Goal: Book appointment/travel/reservation

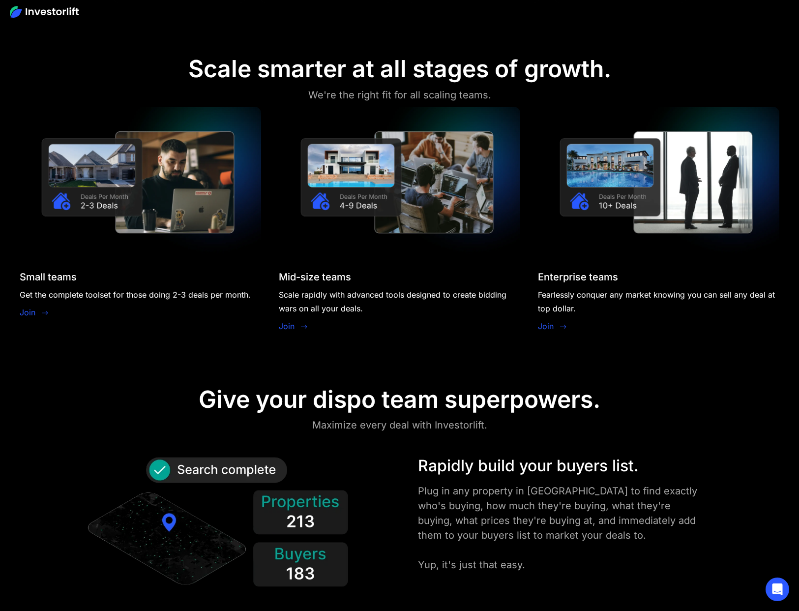
scroll to position [1051, 0]
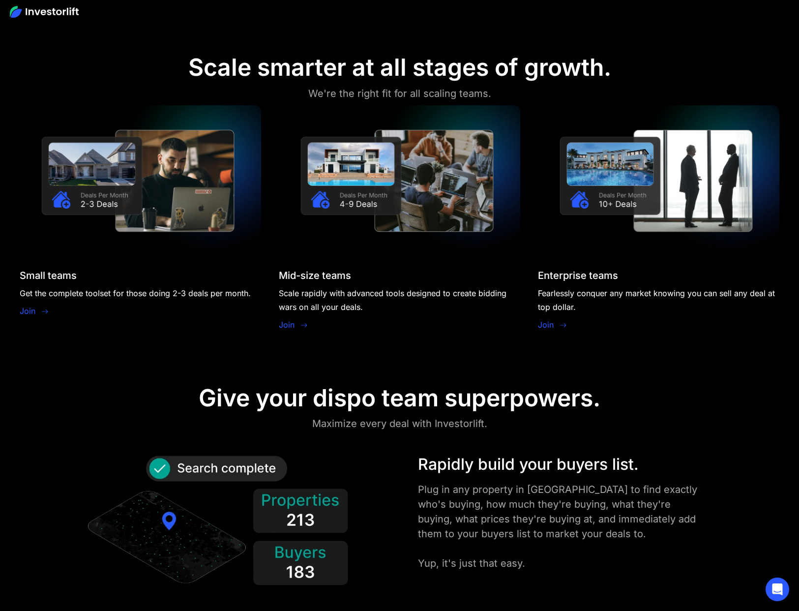
click at [292, 324] on link "Join" at bounding box center [287, 325] width 16 height 12
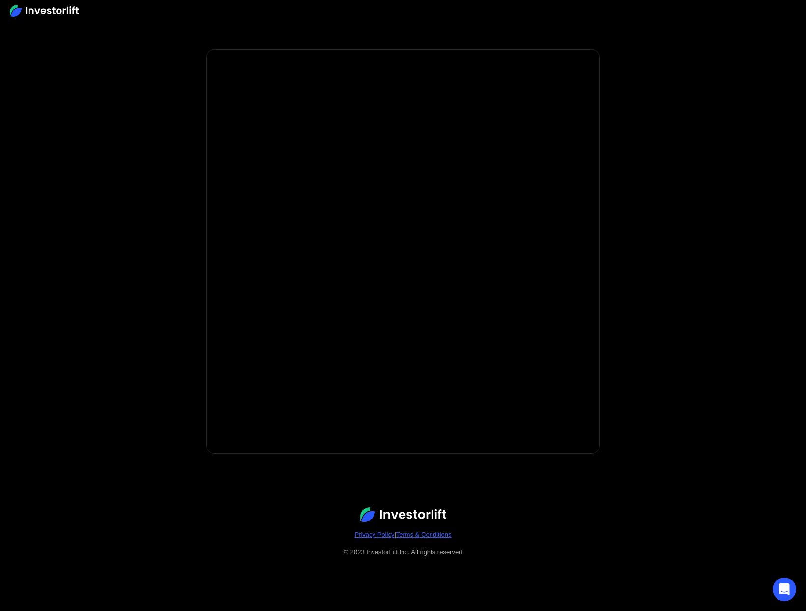
click at [151, 164] on body "* Important: Investorlift requires a minimum investment of $2,000 to join. * * …" at bounding box center [403, 305] width 806 height 611
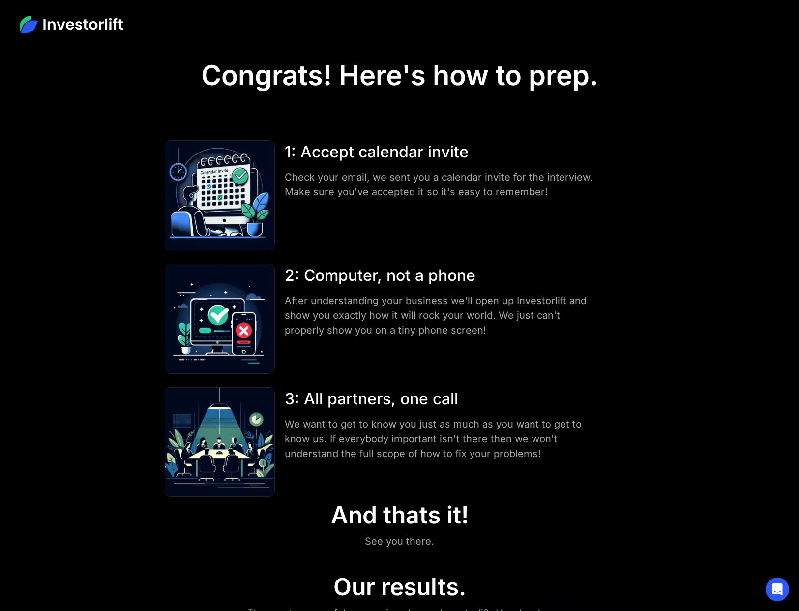
click at [79, 30] on img at bounding box center [71, 25] width 103 height 18
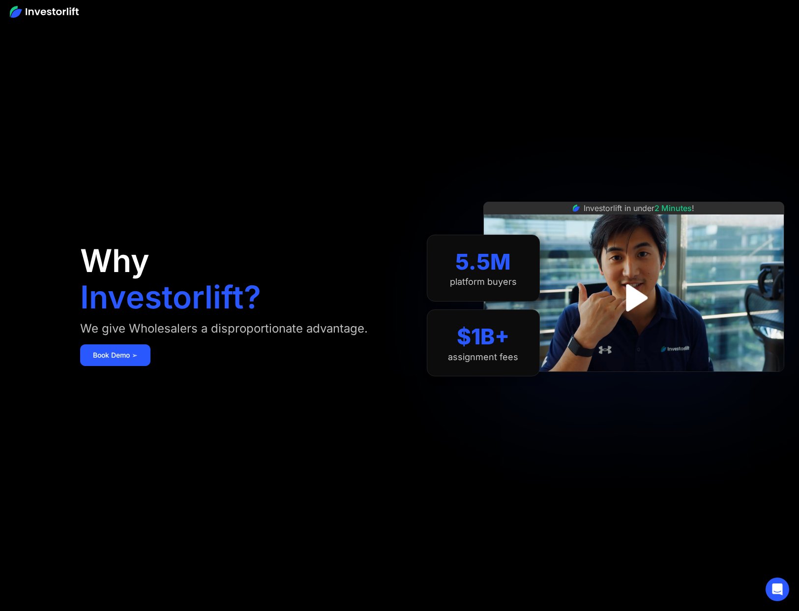
click at [67, 13] on img at bounding box center [44, 12] width 69 height 12
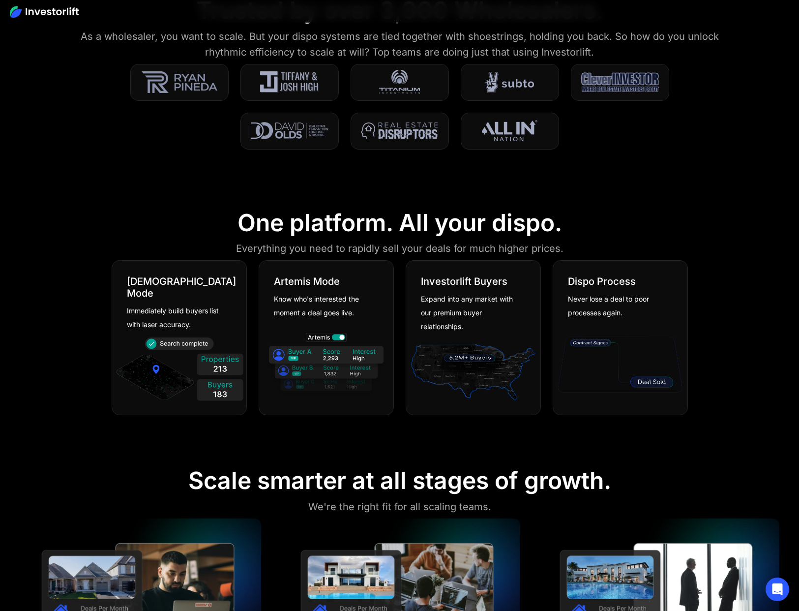
scroll to position [639, 0]
click at [208, 318] on div "Immediately build buyers list with laser accuracy." at bounding box center [175, 317] width 97 height 28
click at [187, 335] on img at bounding box center [179, 370] width 129 height 70
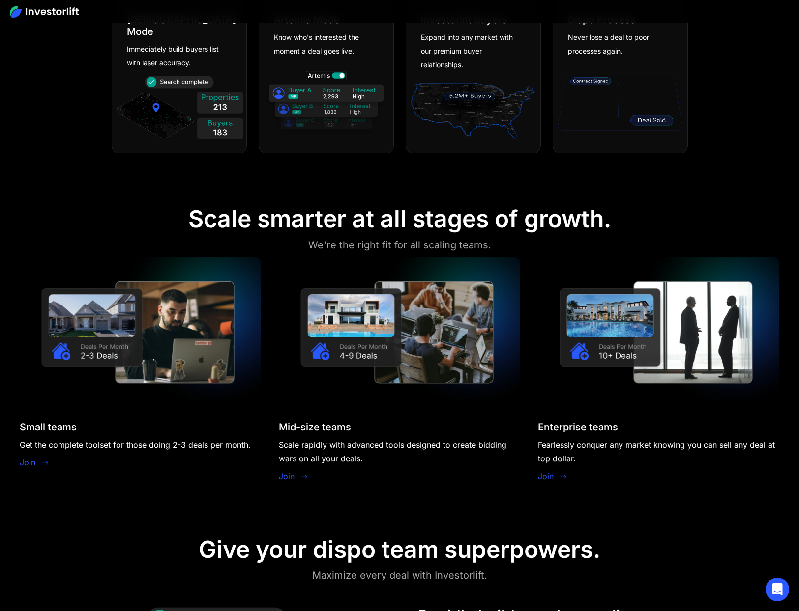
scroll to position [902, 0]
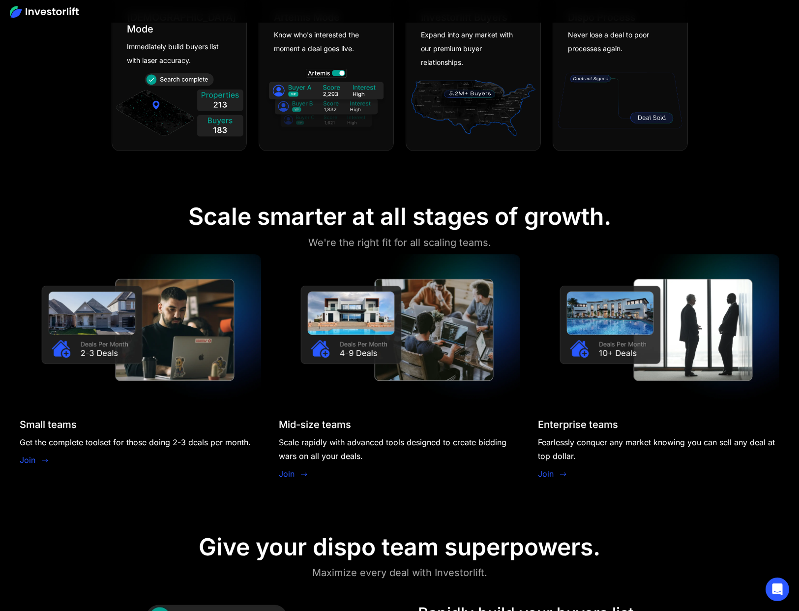
click at [549, 476] on link "Join" at bounding box center [546, 474] width 16 height 12
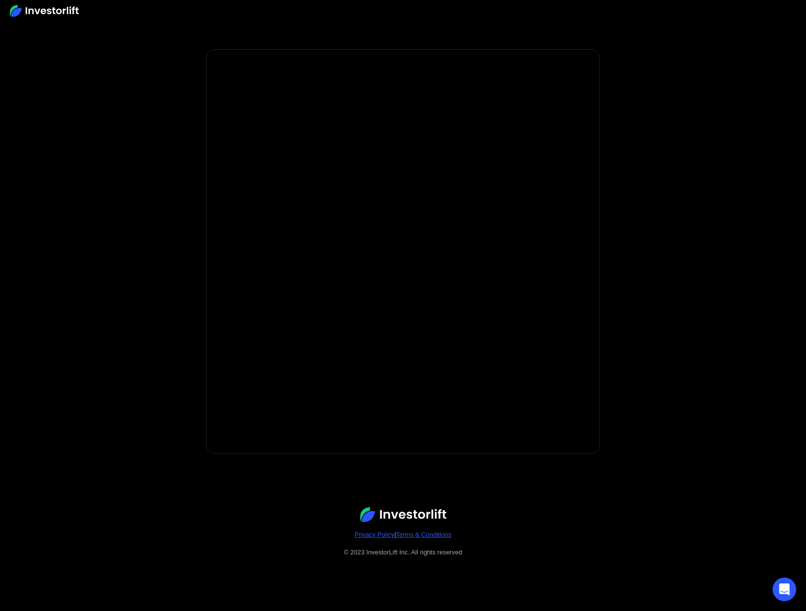
click at [56, 11] on img at bounding box center [44, 11] width 69 height 12
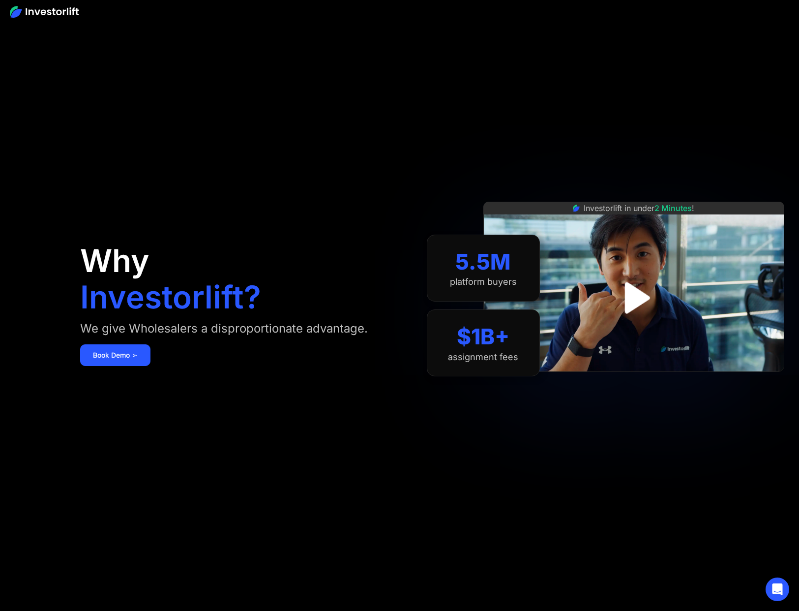
click at [46, 14] on img at bounding box center [44, 12] width 69 height 12
